Goal: Task Accomplishment & Management: Use online tool/utility

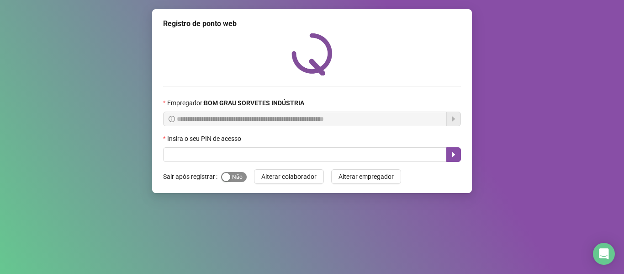
click at [235, 172] on div "Sim Não" at bounding box center [234, 176] width 26 height 11
click at [228, 175] on div "button" at bounding box center [226, 177] width 8 height 8
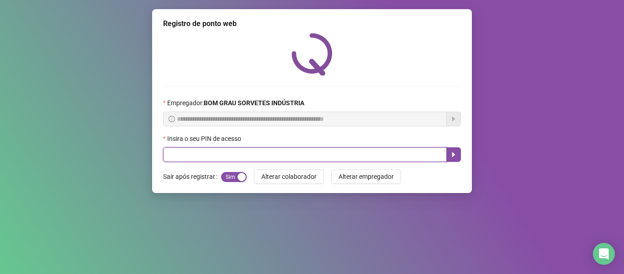
click at [231, 153] on input "text" at bounding box center [305, 154] width 284 height 15
type input "*****"
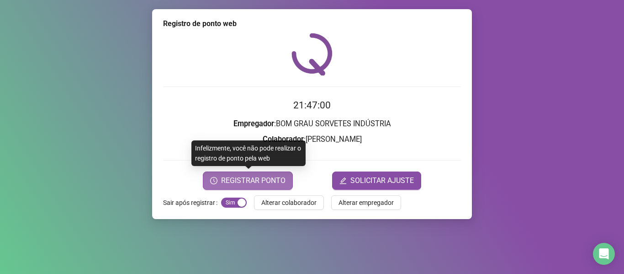
click at [283, 176] on span "REGISTRAR PONTO" at bounding box center [253, 180] width 64 height 11
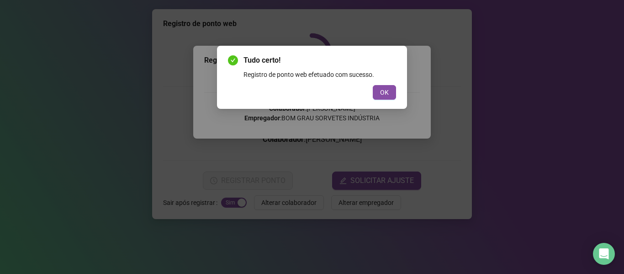
click at [405, 85] on div "Tudo certo! Registro de ponto web efetuado com sucesso. OK" at bounding box center [312, 77] width 190 height 63
click at [379, 96] on button "OK" at bounding box center [384, 92] width 23 height 15
